Goal: Task Accomplishment & Management: Manage account settings

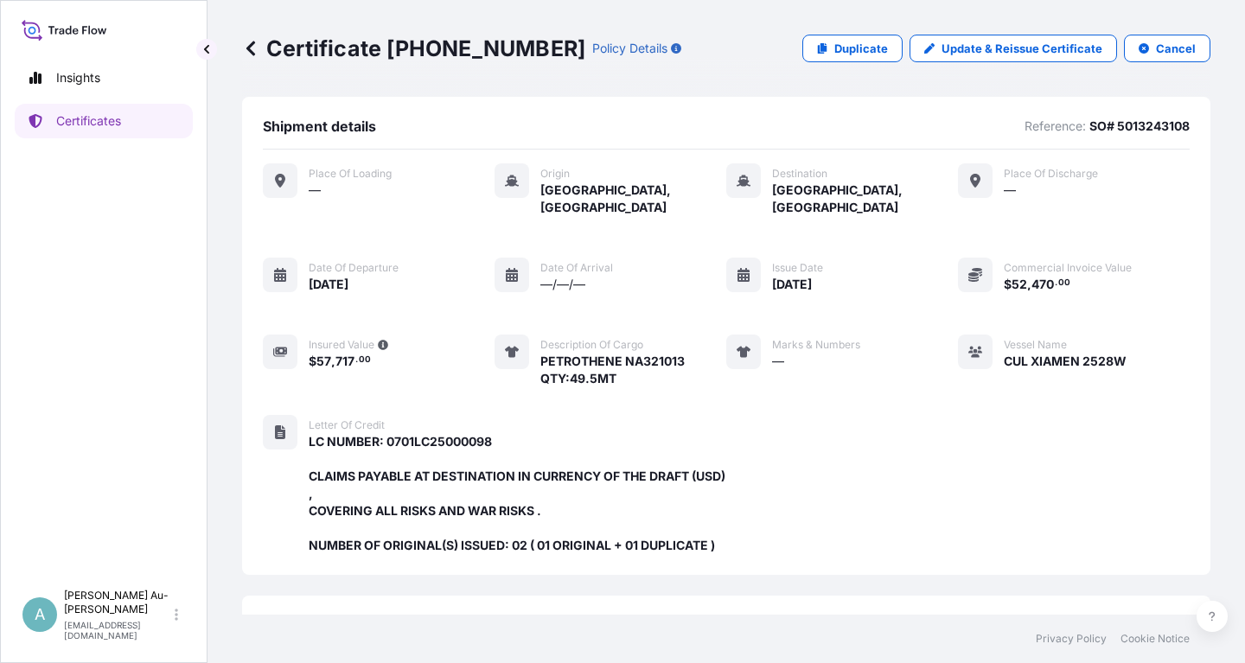
scroll to position [458, 0]
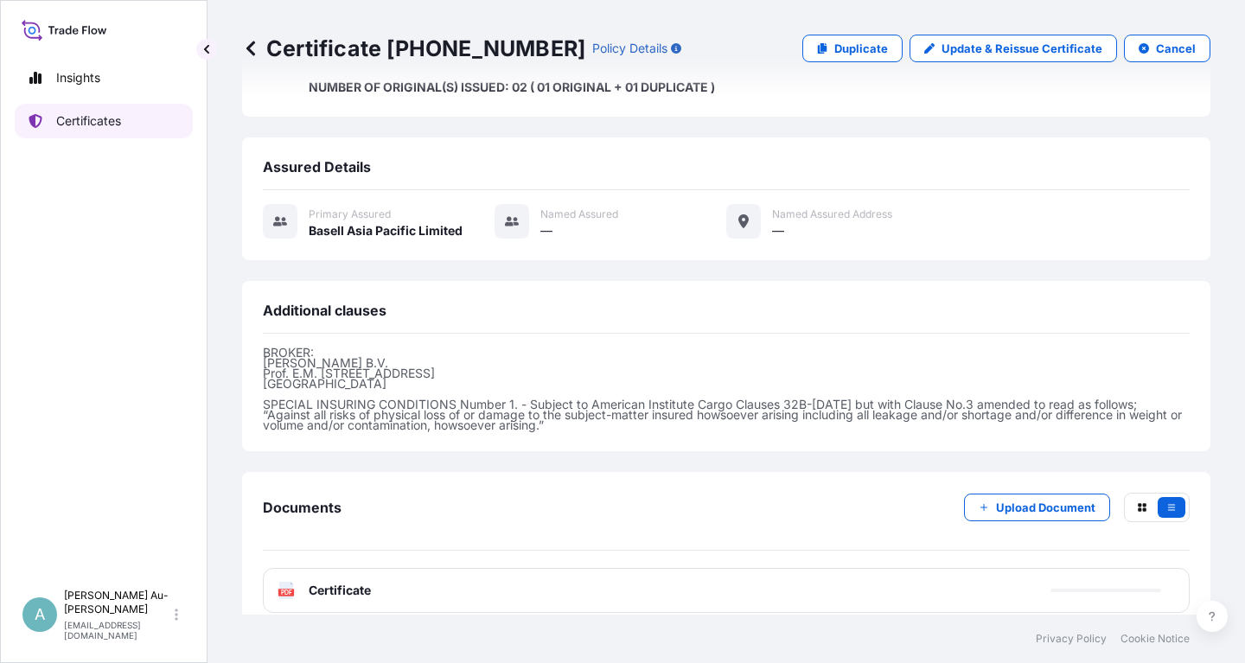
click at [96, 121] on p "Certificates" at bounding box center [88, 120] width 65 height 17
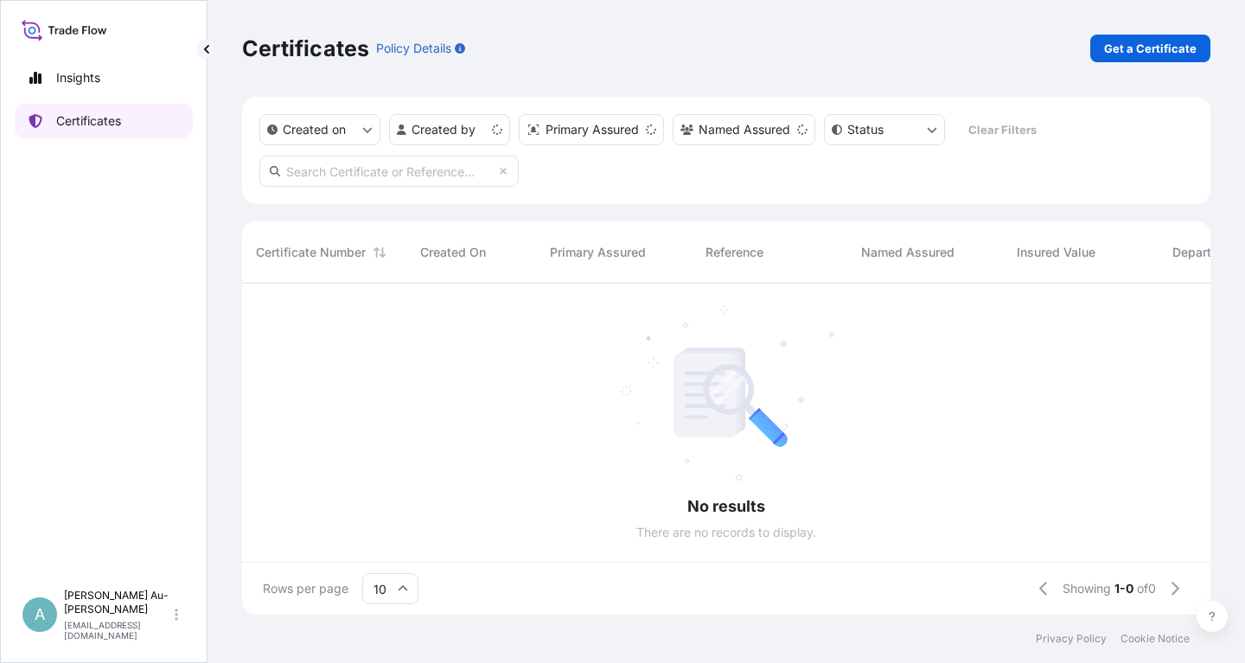
scroll to position [341, 968]
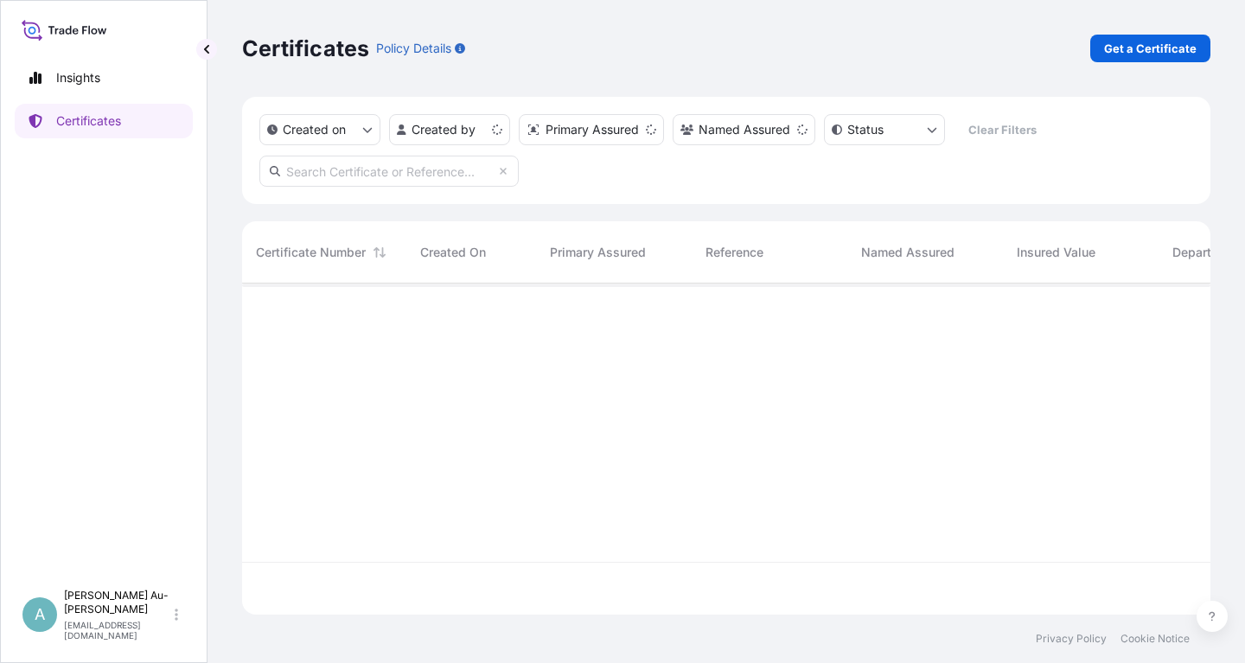
click at [355, 177] on input "text" at bounding box center [388, 171] width 259 height 31
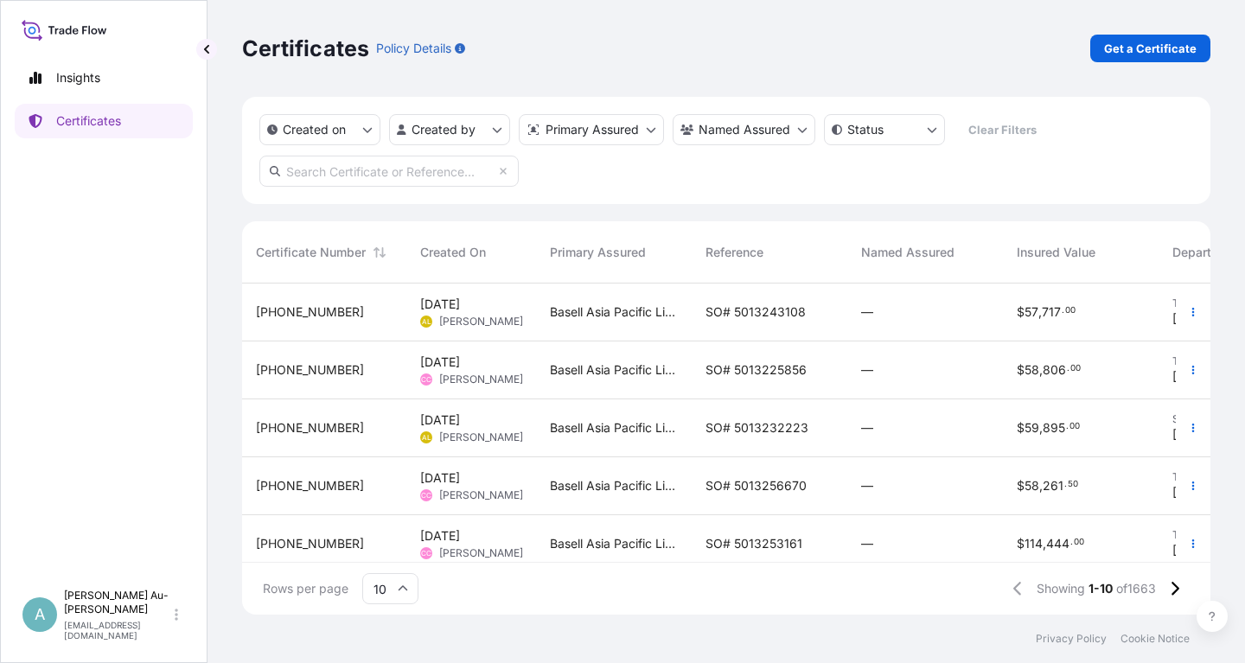
click at [329, 178] on input "text" at bounding box center [388, 171] width 259 height 31
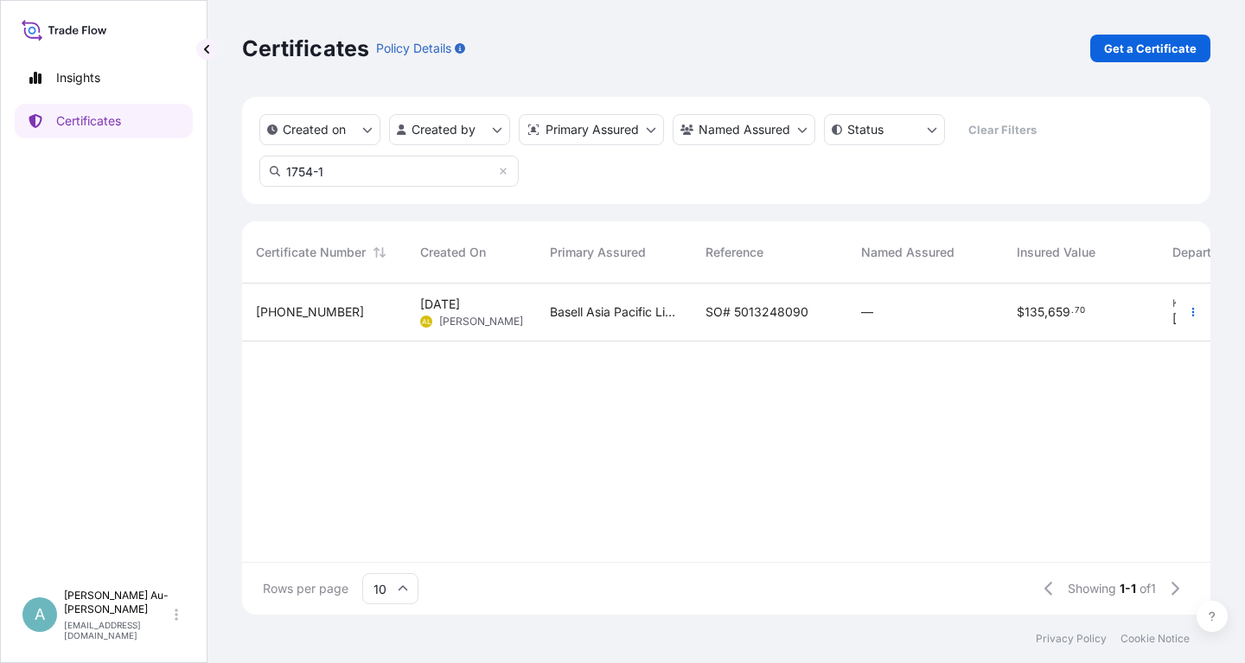
type input "1754-1"
click at [734, 310] on span "SO# 5013248090" at bounding box center [756, 311] width 103 height 17
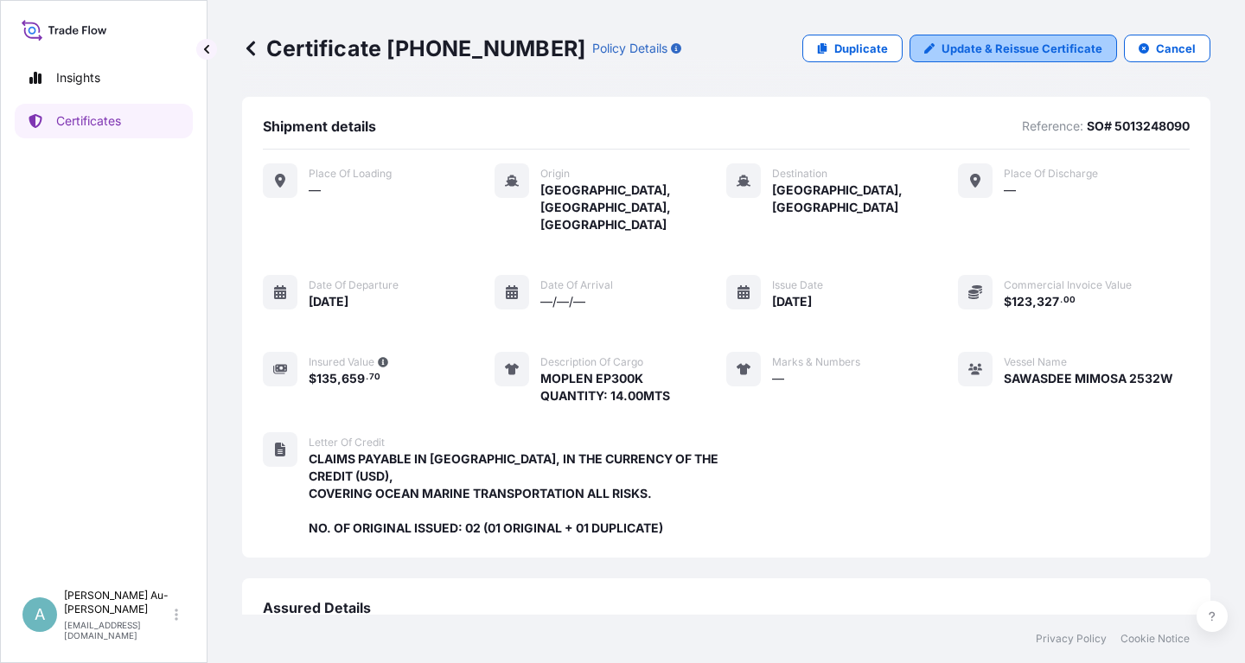
click at [1011, 55] on p "Update & Reissue Certificate" at bounding box center [1021, 48] width 161 height 17
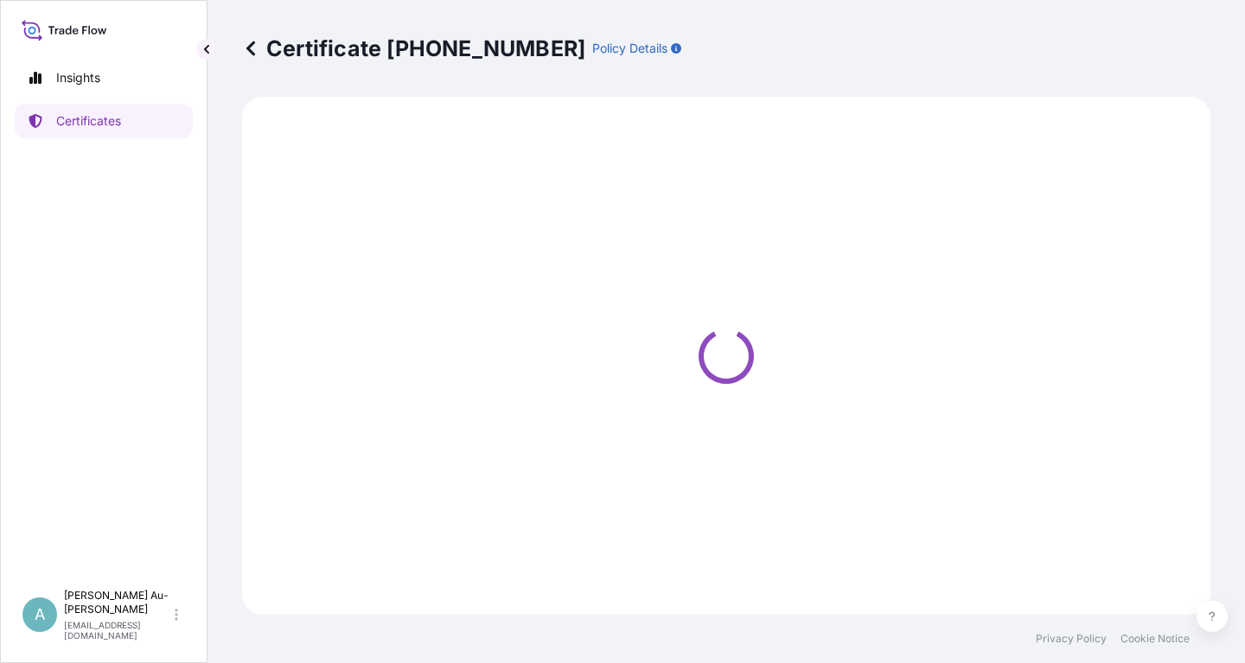
select select "Sea"
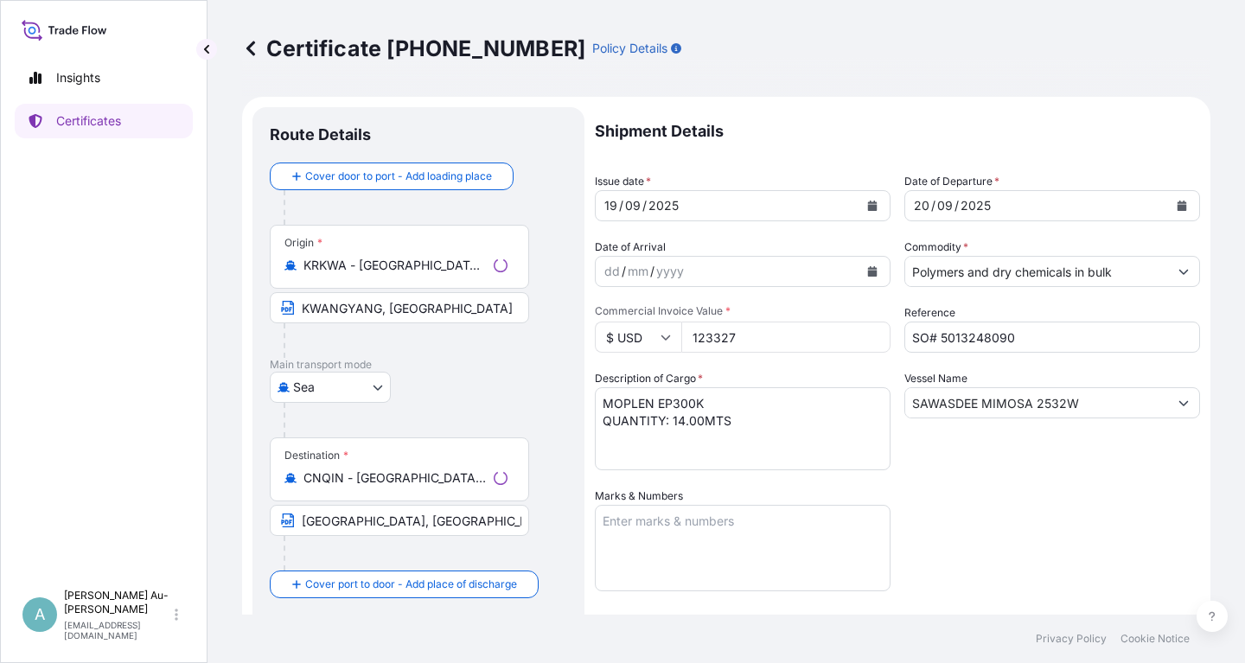
select select "32034"
click at [872, 209] on icon "Calendar" at bounding box center [873, 206] width 10 height 10
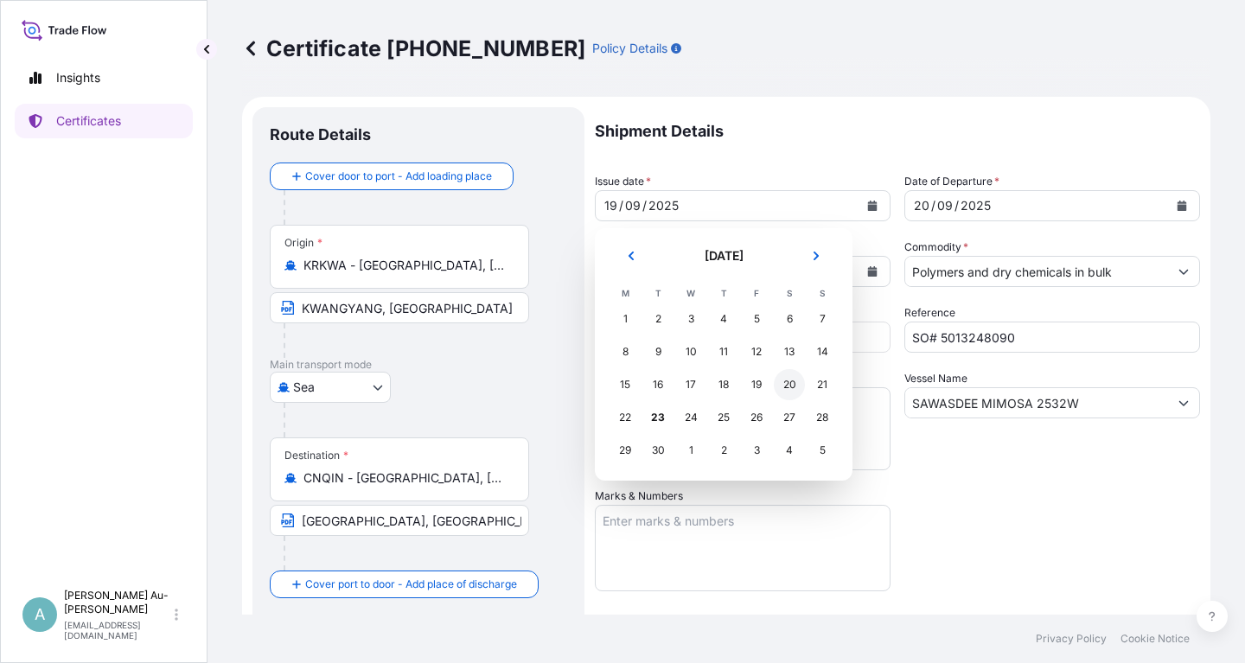
click at [782, 388] on div "20" at bounding box center [789, 384] width 31 height 31
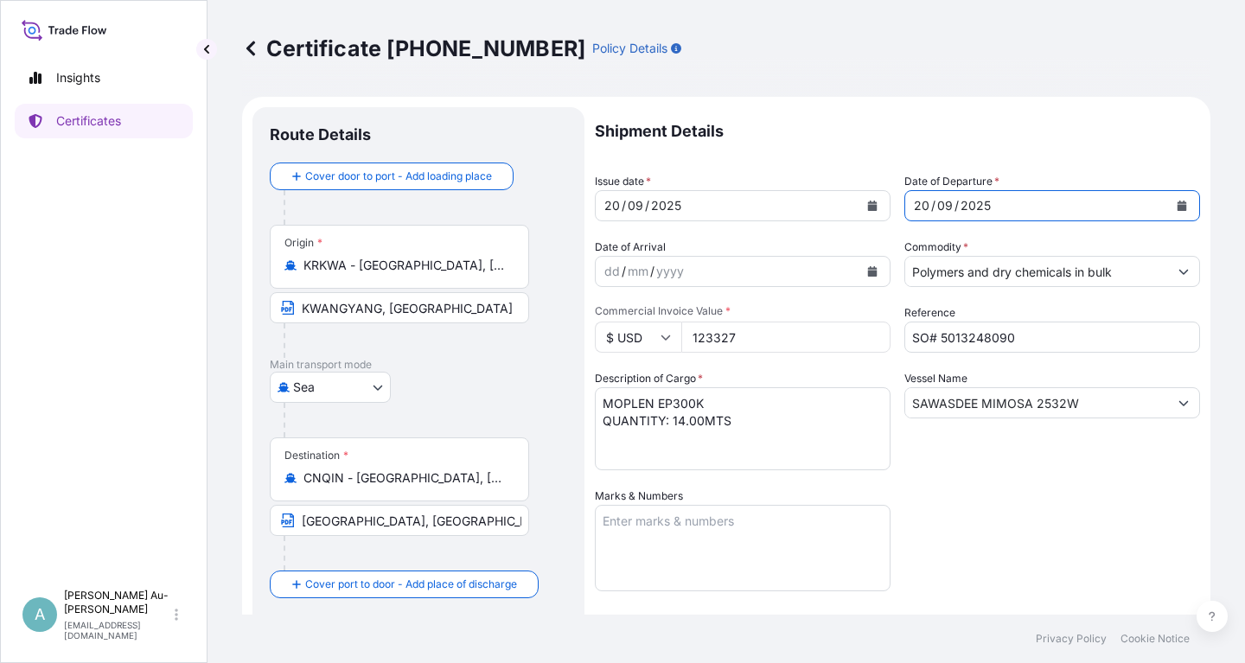
click at [1178, 201] on icon "Calendar" at bounding box center [1182, 206] width 10 height 10
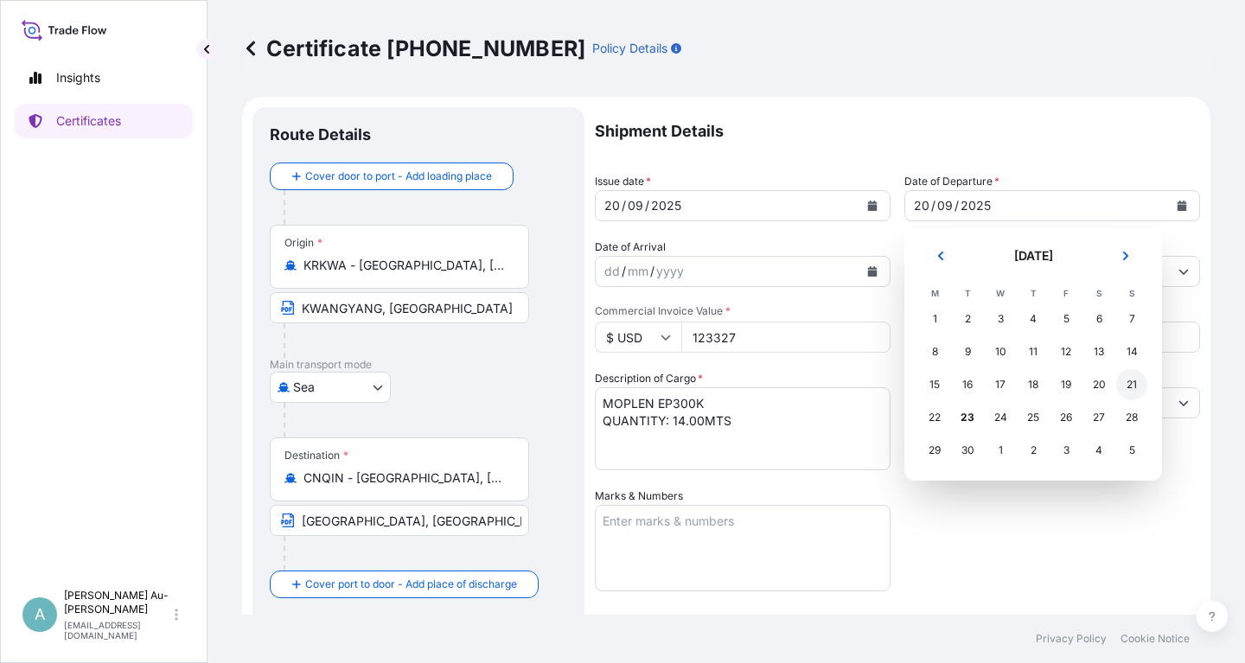
click at [1139, 392] on div "21" at bounding box center [1131, 384] width 31 height 31
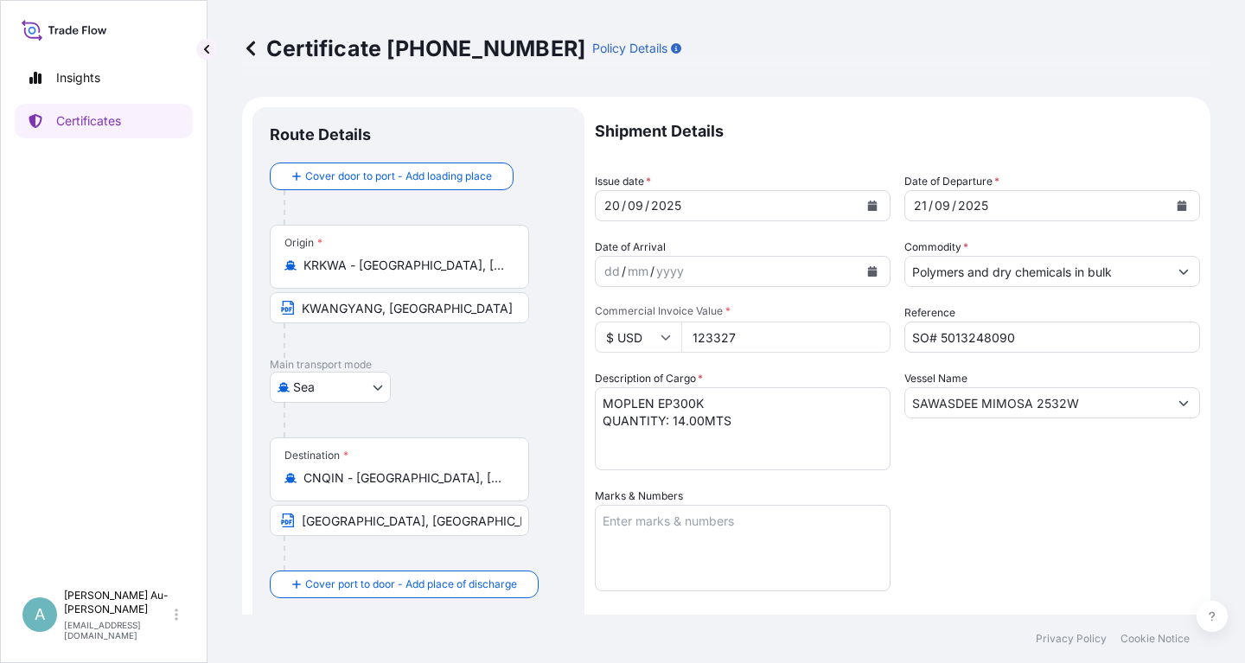
drag, startPoint x: 1008, startPoint y: 521, endPoint x: 1028, endPoint y: 514, distance: 21.1
click at [1012, 521] on div "Shipment Details Issue date * [DATE] Date of Departure * [DATE] Date of Arrival…" at bounding box center [897, 552] width 605 height 890
click at [743, 345] on input "123327" at bounding box center [785, 337] width 209 height 31
type input "15120"
click at [992, 478] on div "Shipment Details Issue date * [DATE] Date of Departure * [DATE] Date of Arrival…" at bounding box center [897, 552] width 605 height 890
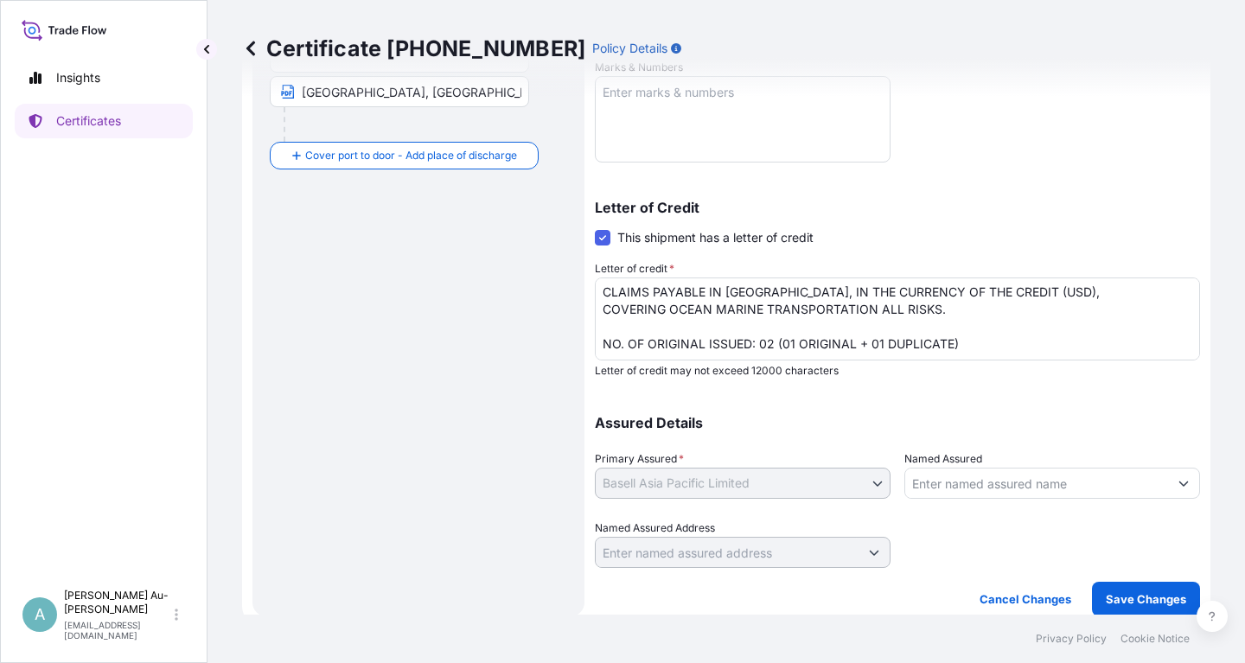
scroll to position [431, 0]
click at [1139, 594] on p "Save Changes" at bounding box center [1146, 597] width 80 height 17
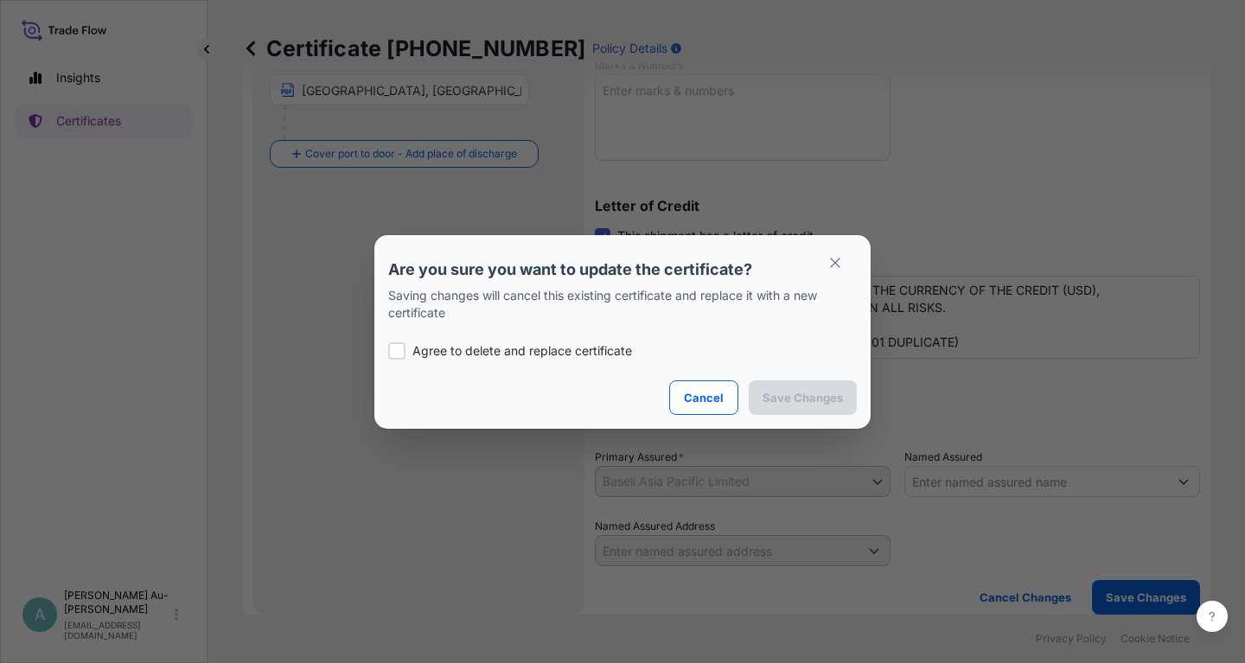
click at [440, 354] on p "Agree to delete and replace certificate" at bounding box center [522, 350] width 220 height 17
checkbox input "true"
click at [804, 398] on p "Save Changes" at bounding box center [803, 397] width 80 height 17
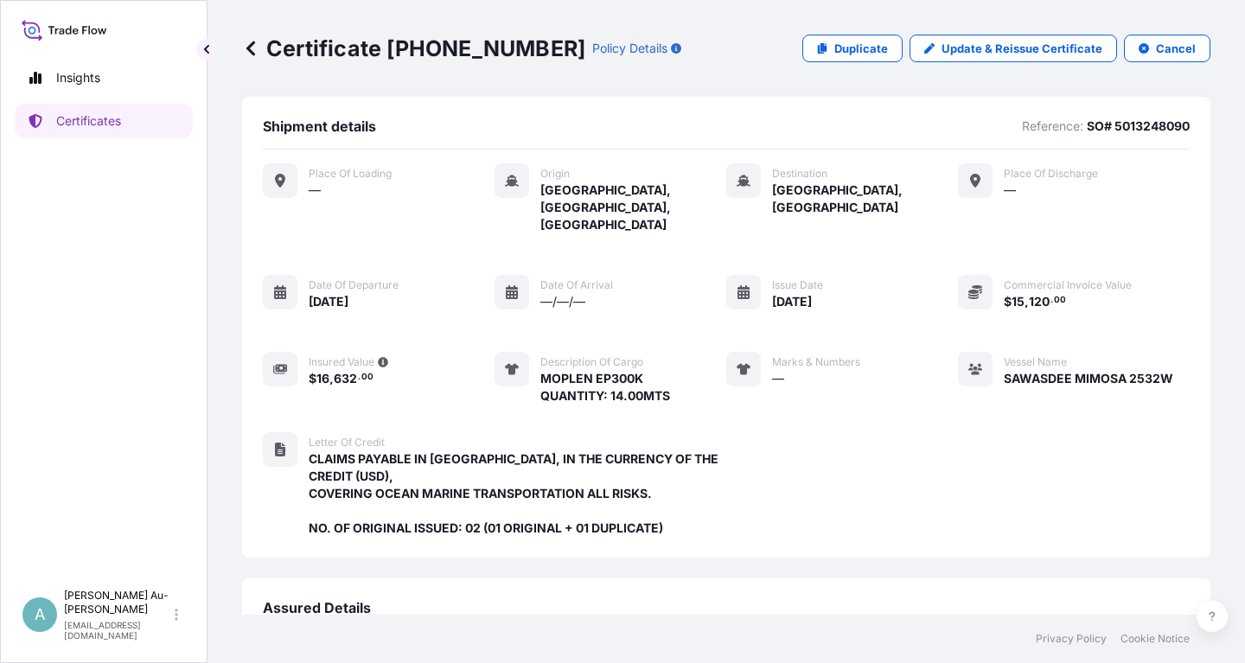
scroll to position [406, 0]
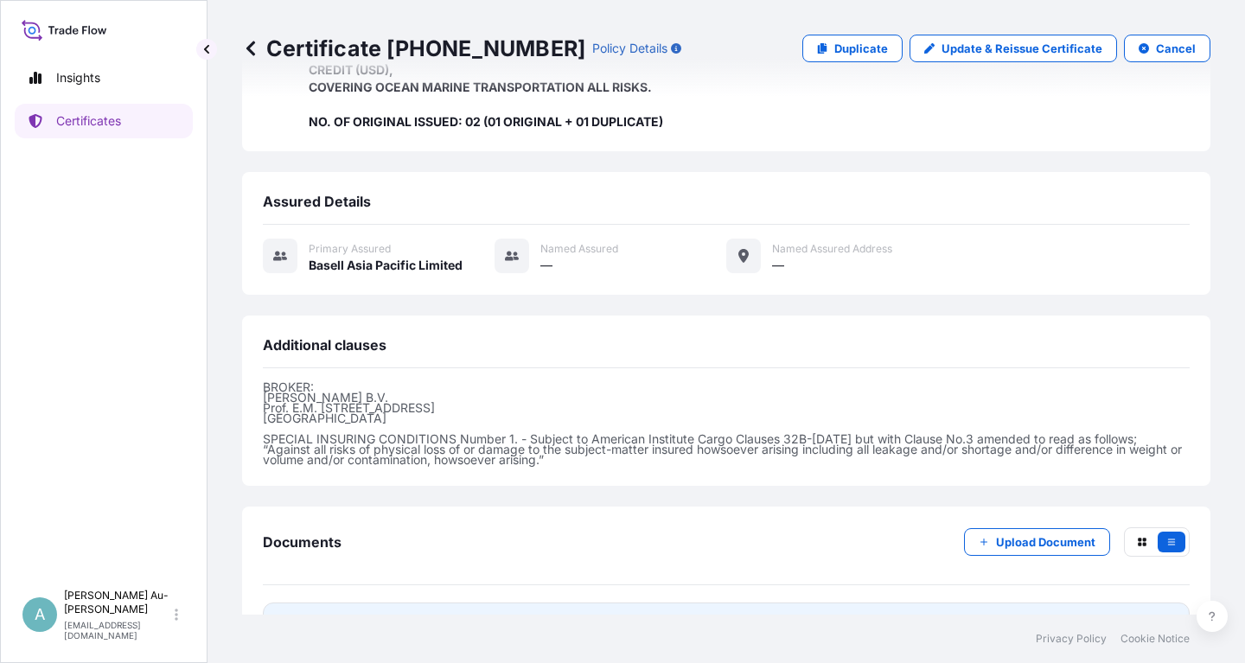
click at [427, 603] on link "PDF Certificate [DATE]T04:45:23.804421" at bounding box center [726, 625] width 927 height 45
